Goal: Task Accomplishment & Management: Manage account settings

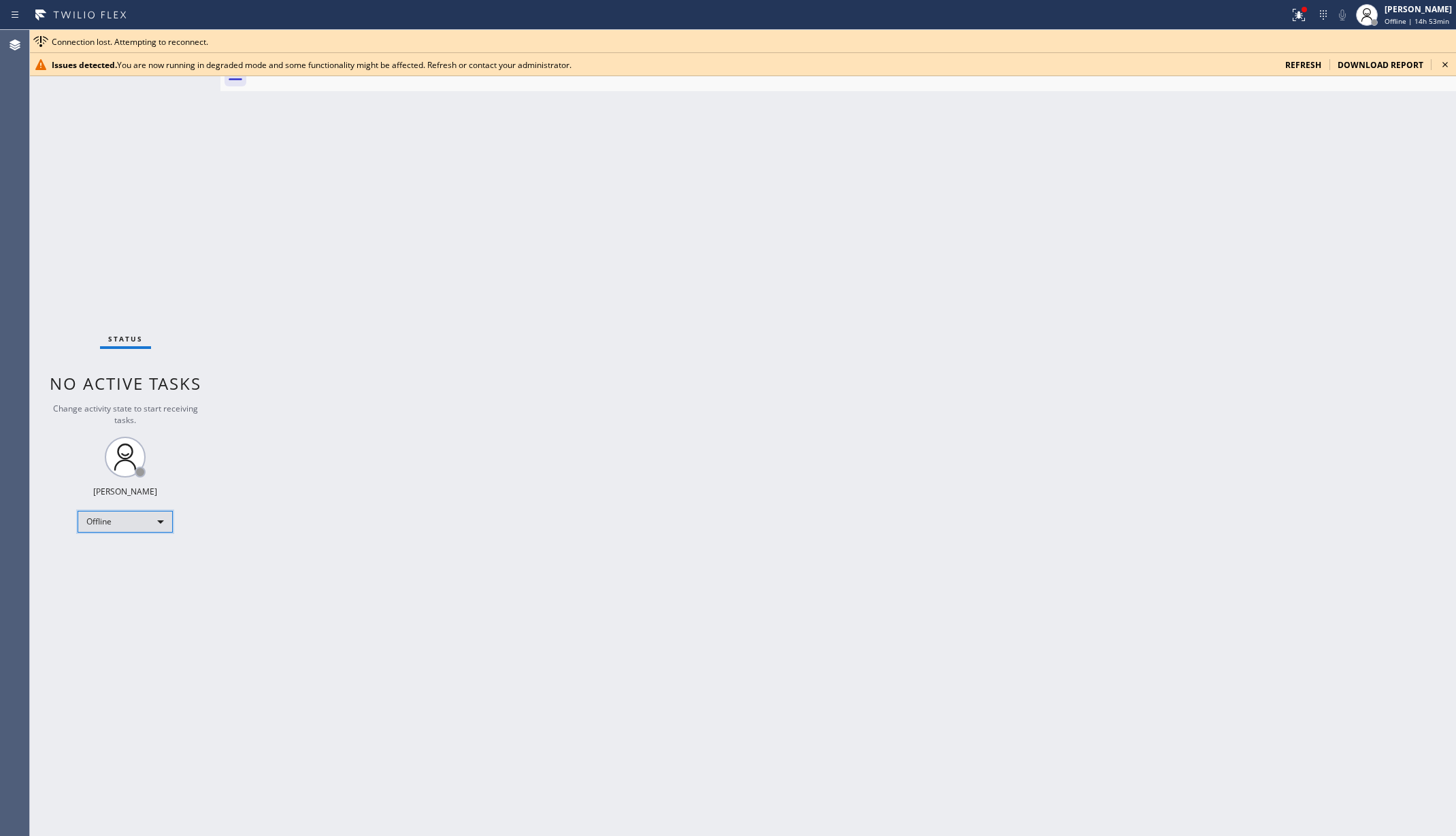
click at [134, 525] on div "Offline" at bounding box center [125, 521] width 96 height 21
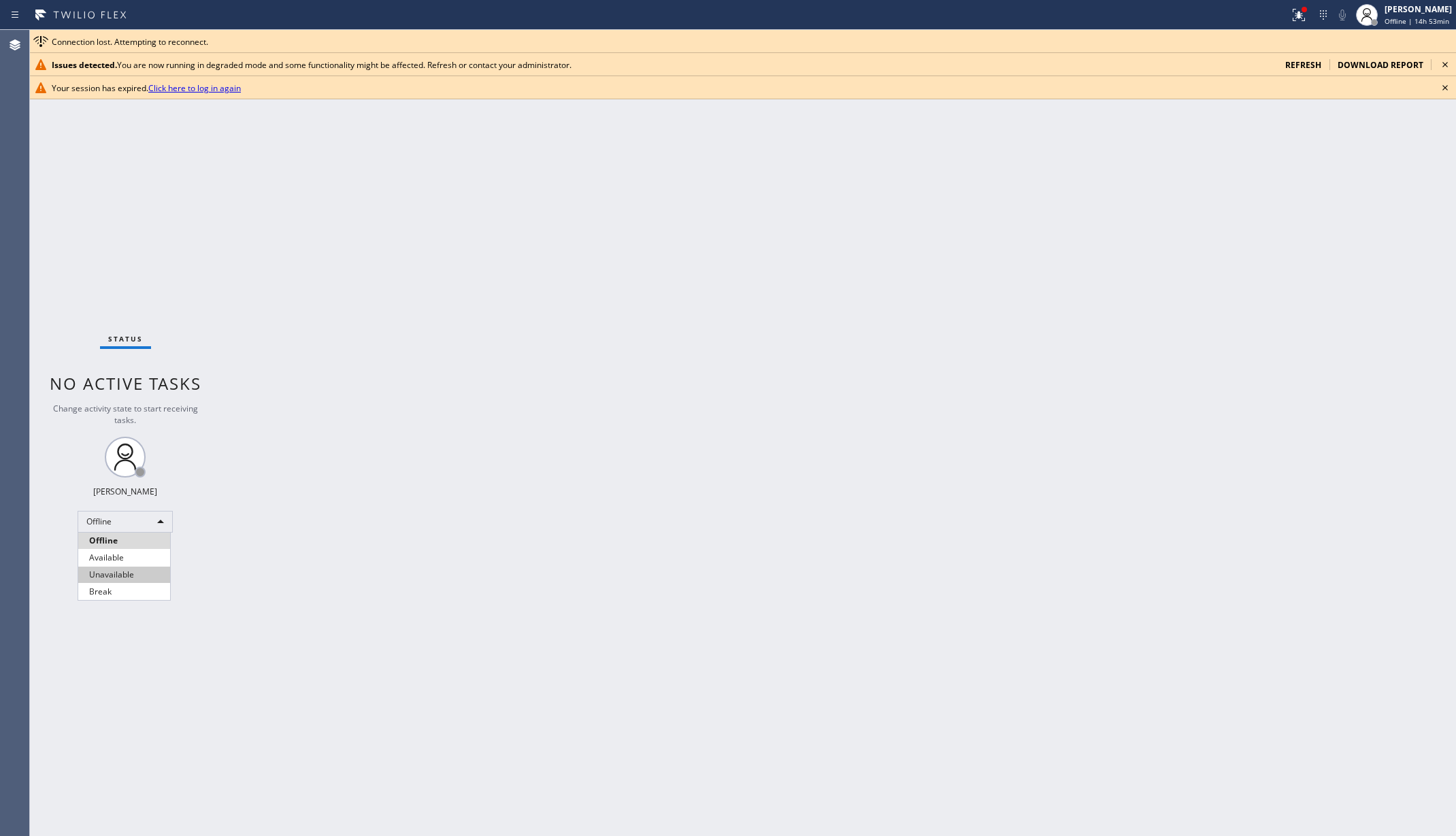
click at [104, 572] on li "Unavailable" at bounding box center [124, 575] width 91 height 16
click at [256, 561] on div "Back to Dashboard Change Sender ID Customers Technicians AA [PERSON_NAME] [DATE…" at bounding box center [839, 432] width 1236 height 806
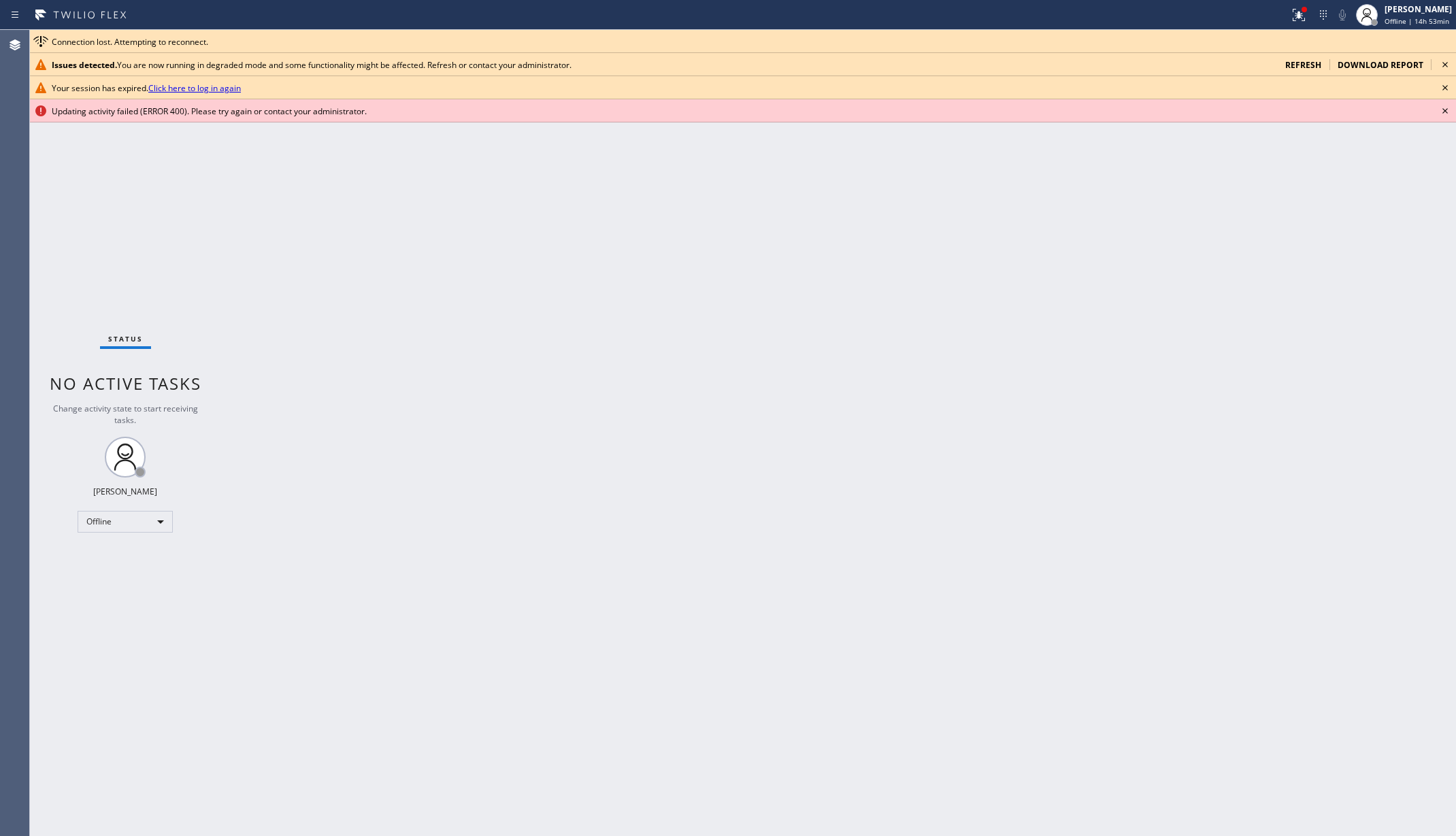
drag, startPoint x: 272, startPoint y: 646, endPoint x: 320, endPoint y: 829, distance: 189.2
click at [272, 649] on div "Back to Dashboard Change Sender ID Customers Technicians AA [PERSON_NAME] [DATE…" at bounding box center [839, 432] width 1236 height 806
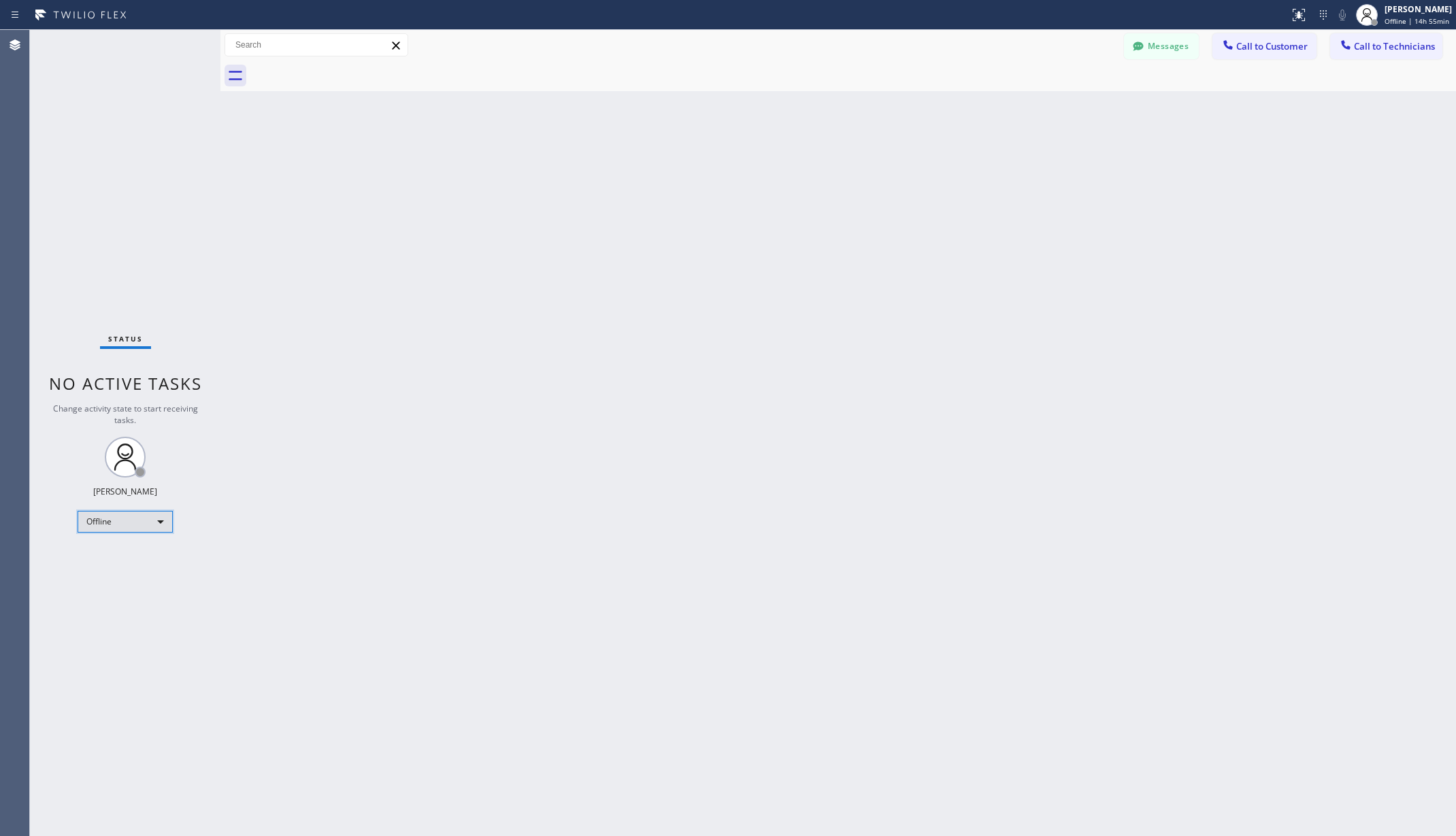
click at [125, 515] on div "Offline" at bounding box center [125, 521] width 96 height 21
click at [107, 576] on li "Unavailable" at bounding box center [124, 575] width 91 height 16
click at [404, 559] on div "Back to Dashboard Change Sender ID Customers Technicians AA Adam Arseneault 09/…" at bounding box center [839, 432] width 1236 height 806
